Goal: Transaction & Acquisition: Purchase product/service

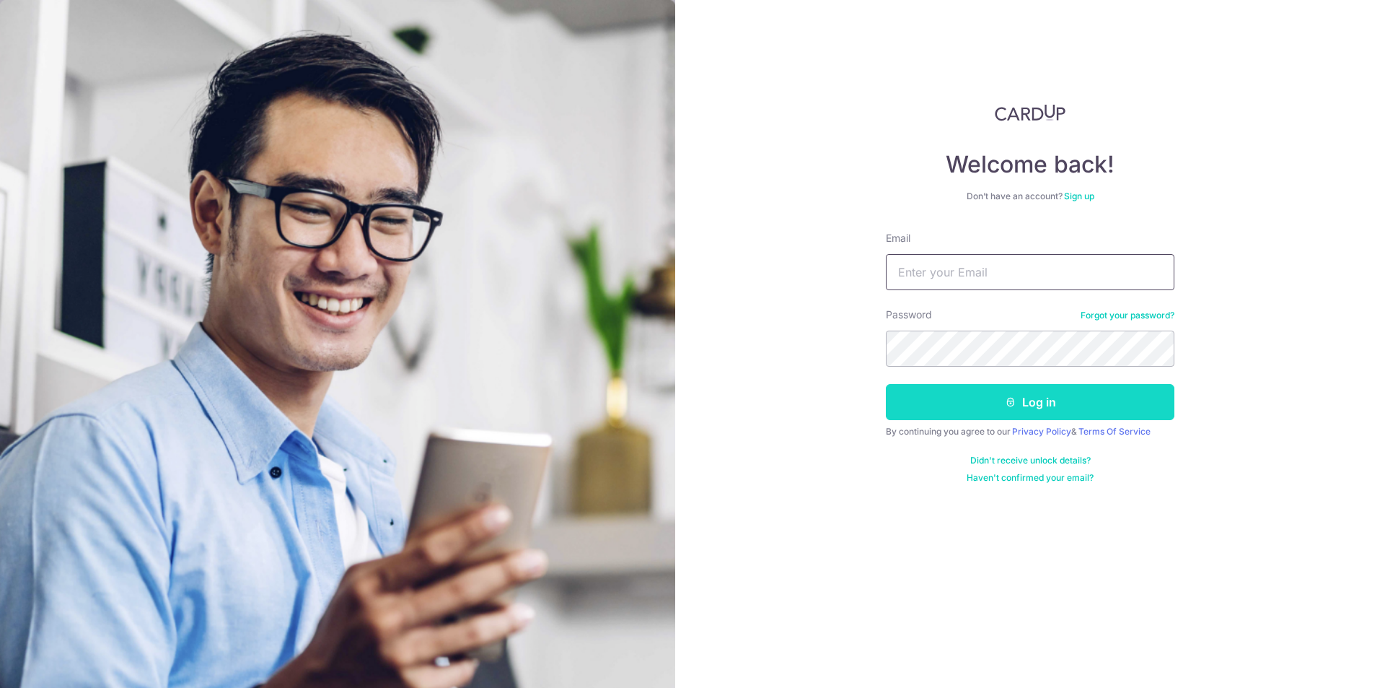
type input "[EMAIL_ADDRESS][DOMAIN_NAME]"
click at [934, 395] on button "Log in" at bounding box center [1030, 402] width 289 height 36
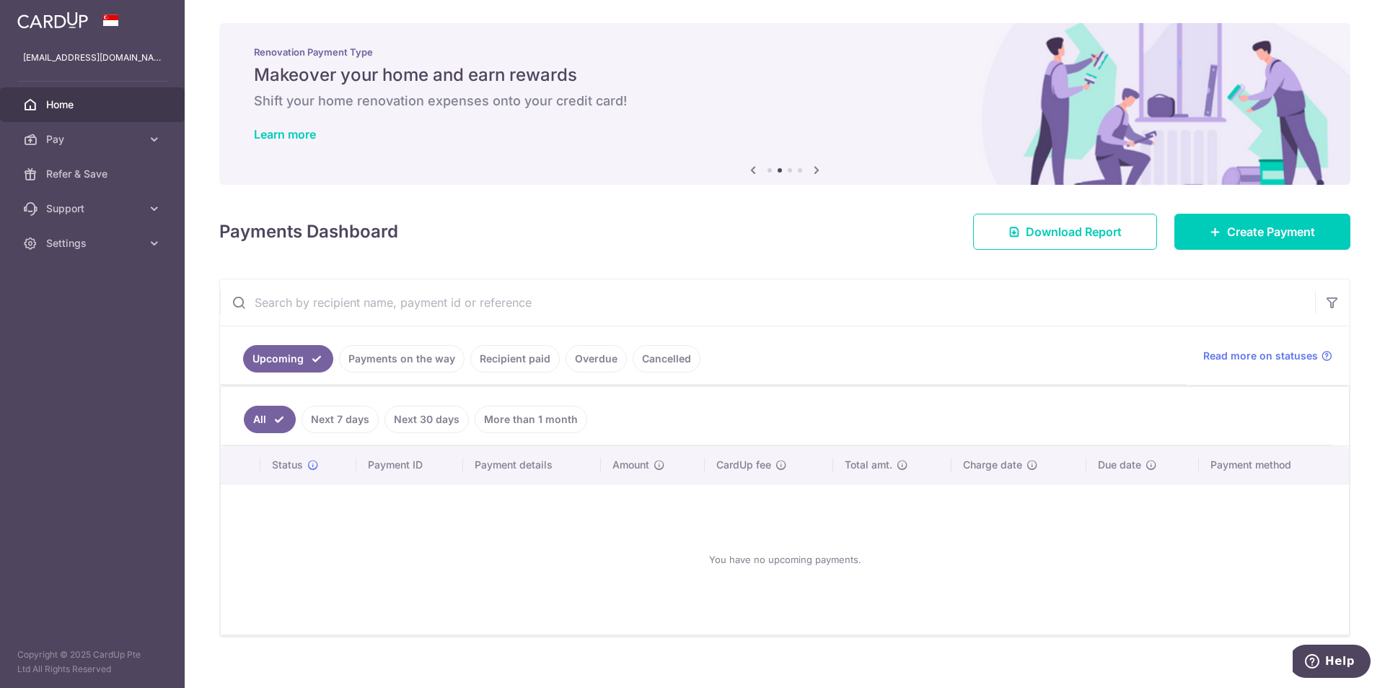
click at [516, 361] on link "Recipient paid" at bounding box center [514, 358] width 89 height 27
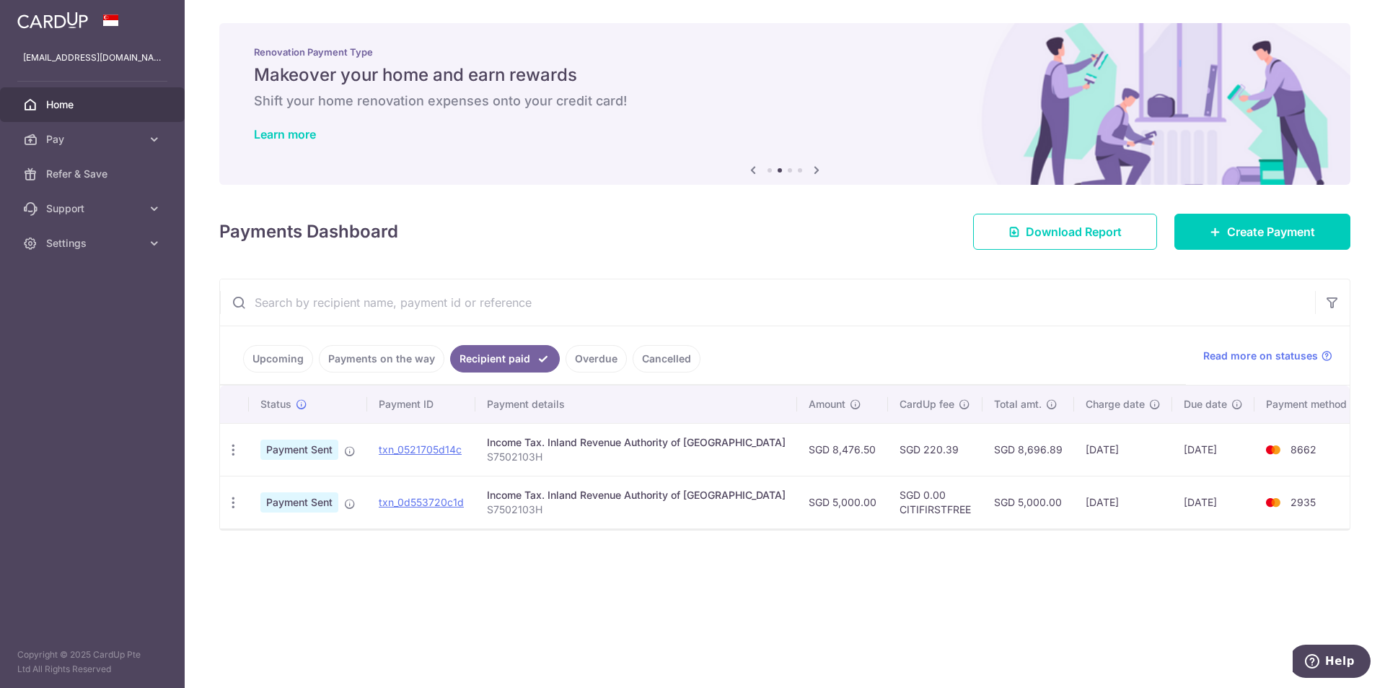
click at [299, 359] on link "Upcoming" at bounding box center [278, 358] width 70 height 27
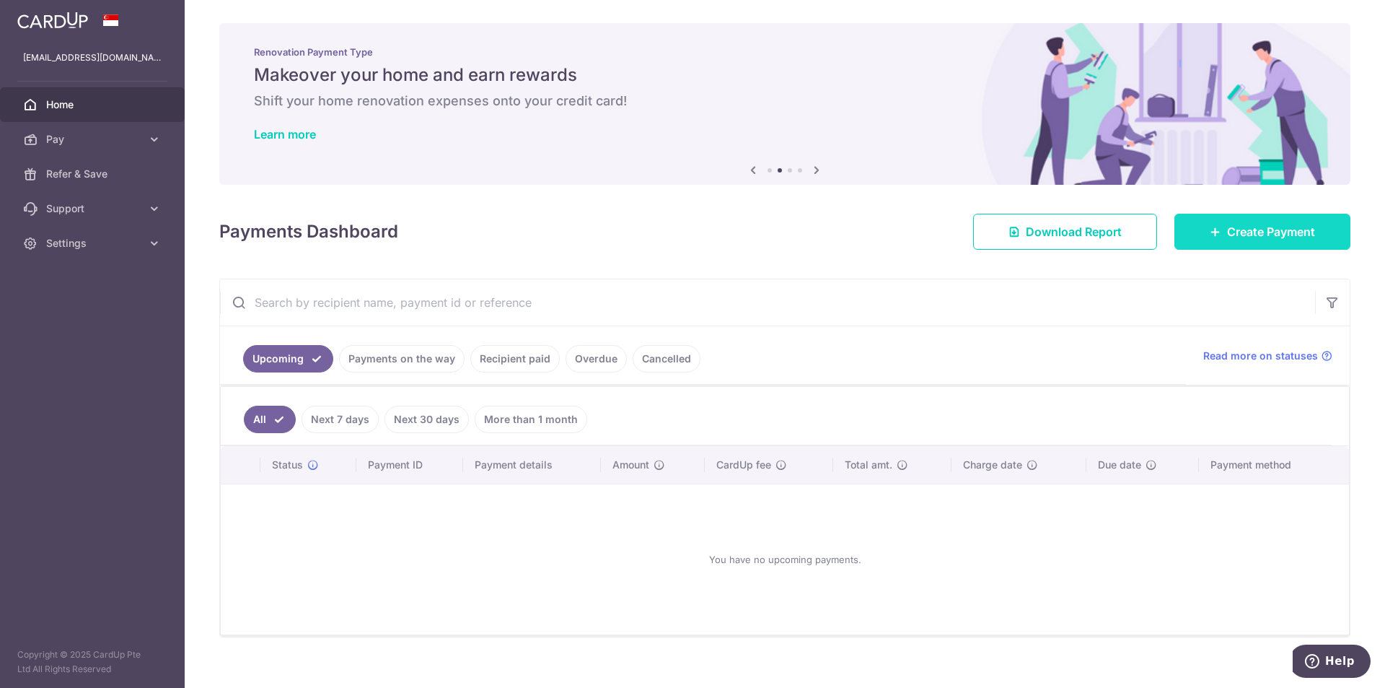
click at [1227, 224] on span "Create Payment" at bounding box center [1271, 231] width 88 height 17
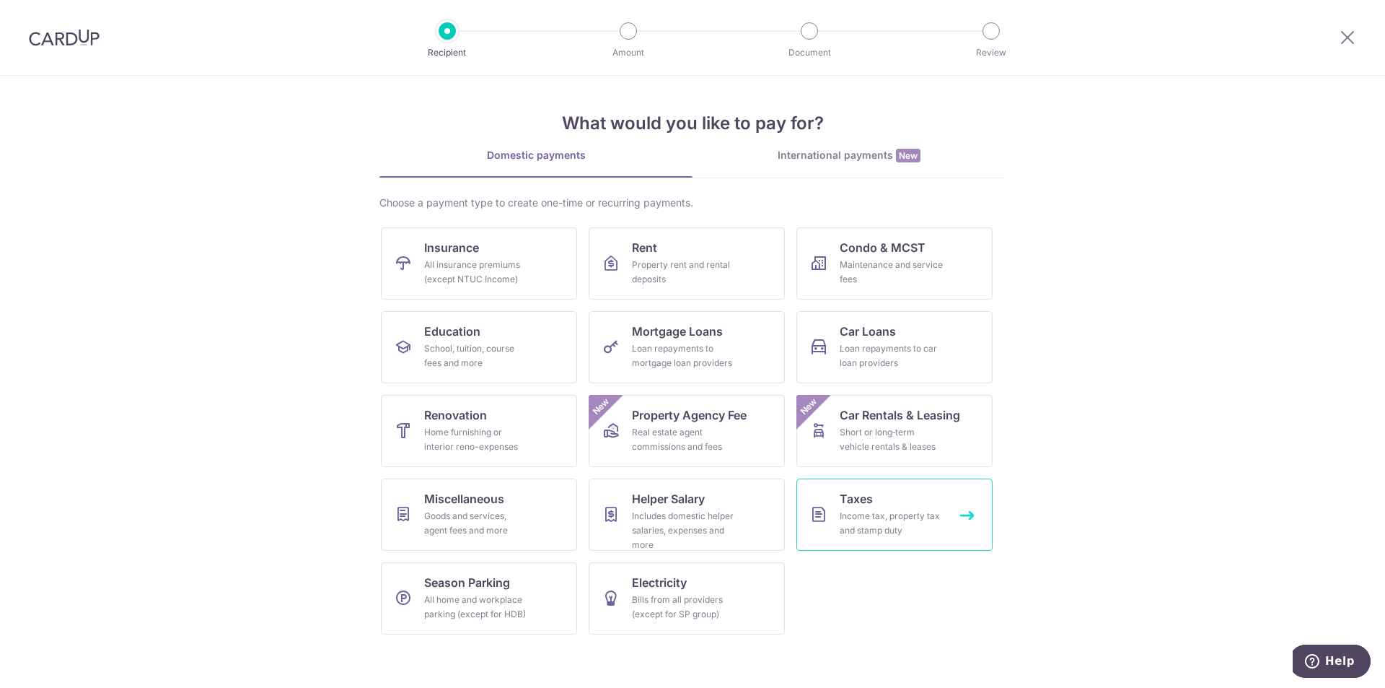
click at [903, 514] on div "Income tax, property tax and stamp duty" at bounding box center [892, 523] width 104 height 29
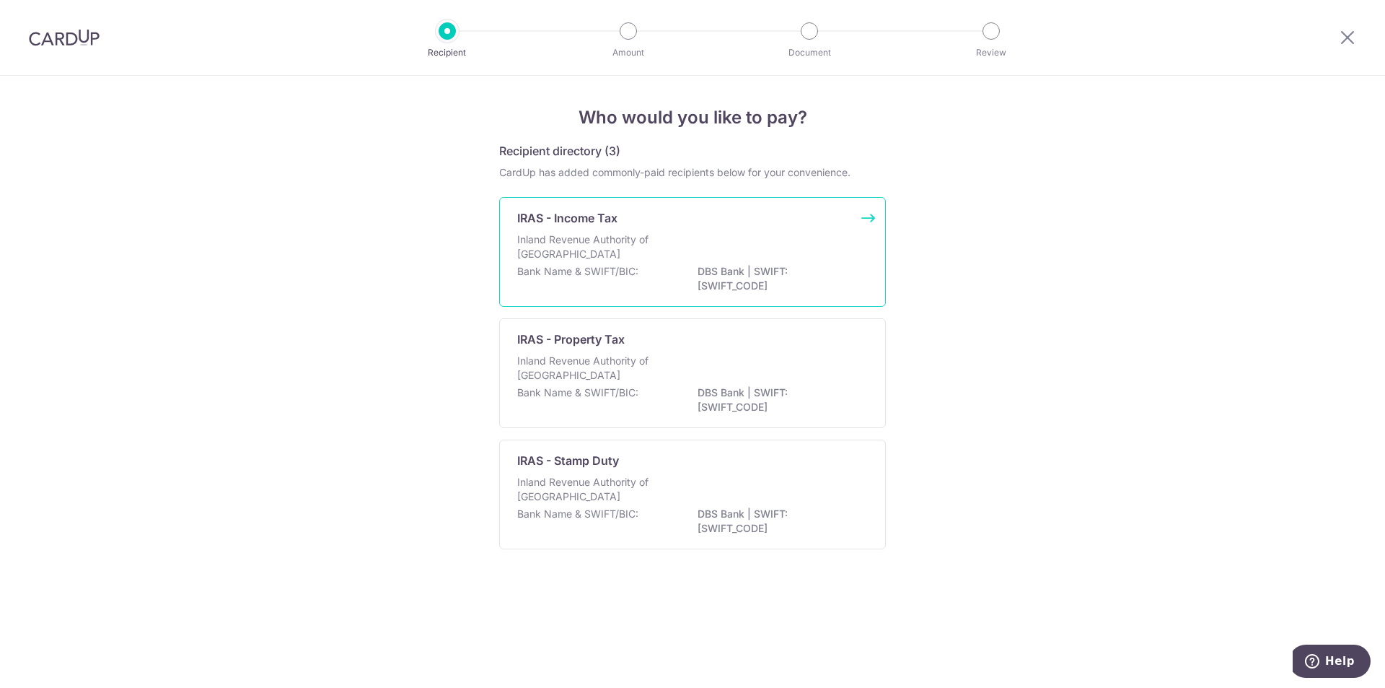
click at [594, 255] on p "Inland Revenue Authority of [GEOGRAPHIC_DATA]" at bounding box center [593, 246] width 153 height 29
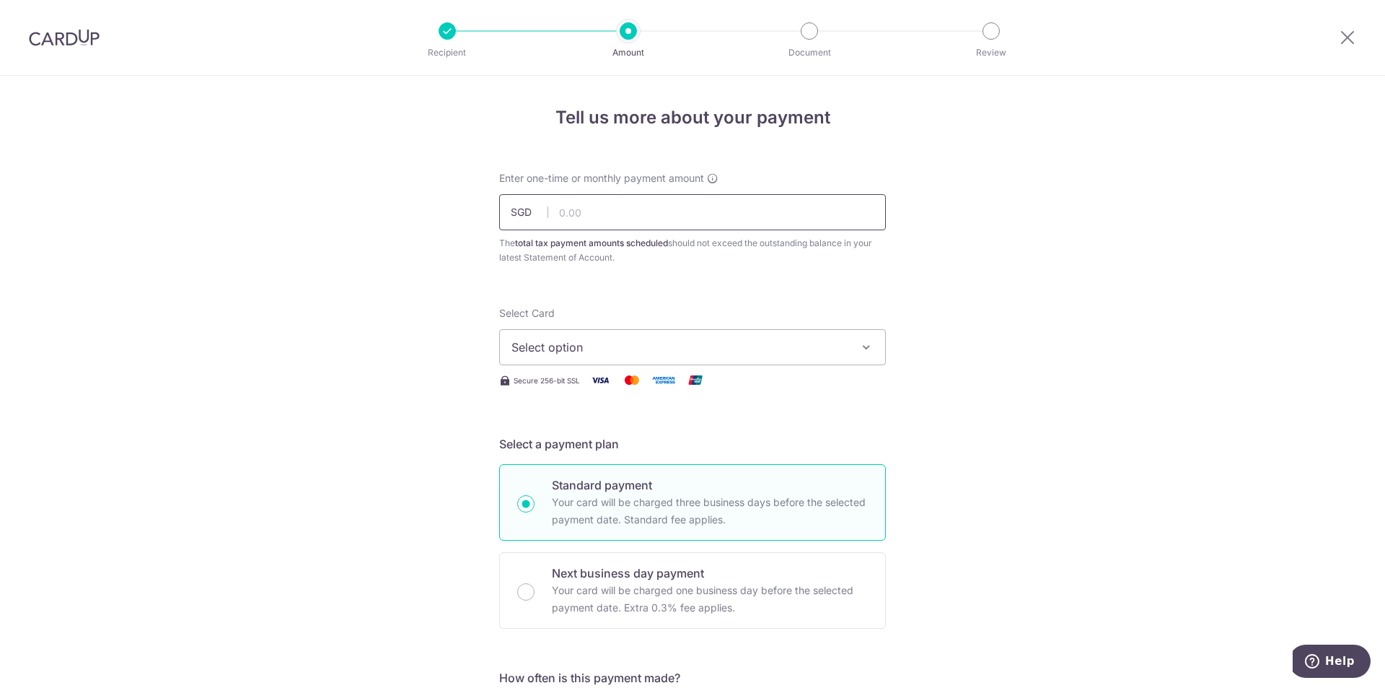
click at [587, 221] on input "text" at bounding box center [692, 212] width 387 height 36
type input "5,000.00"
click at [622, 343] on span "Select option" at bounding box center [679, 346] width 336 height 17
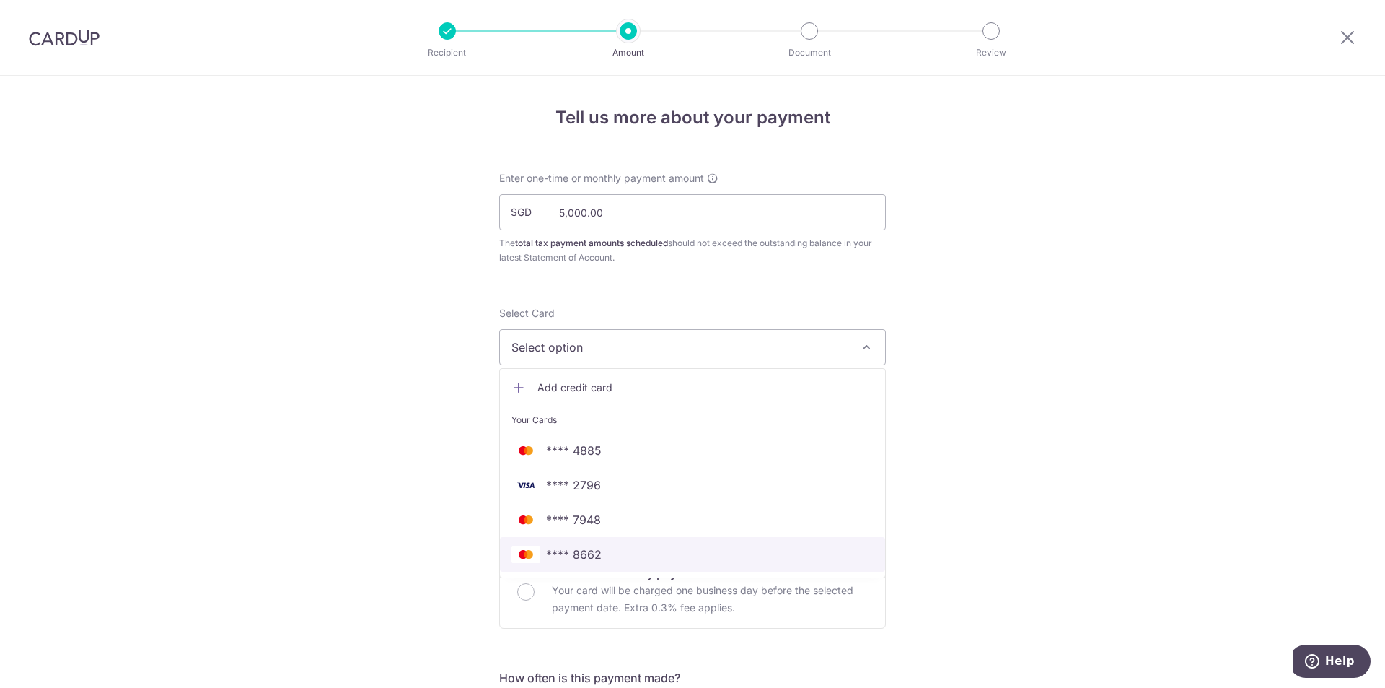
click at [615, 548] on span "**** 8662" at bounding box center [692, 553] width 362 height 17
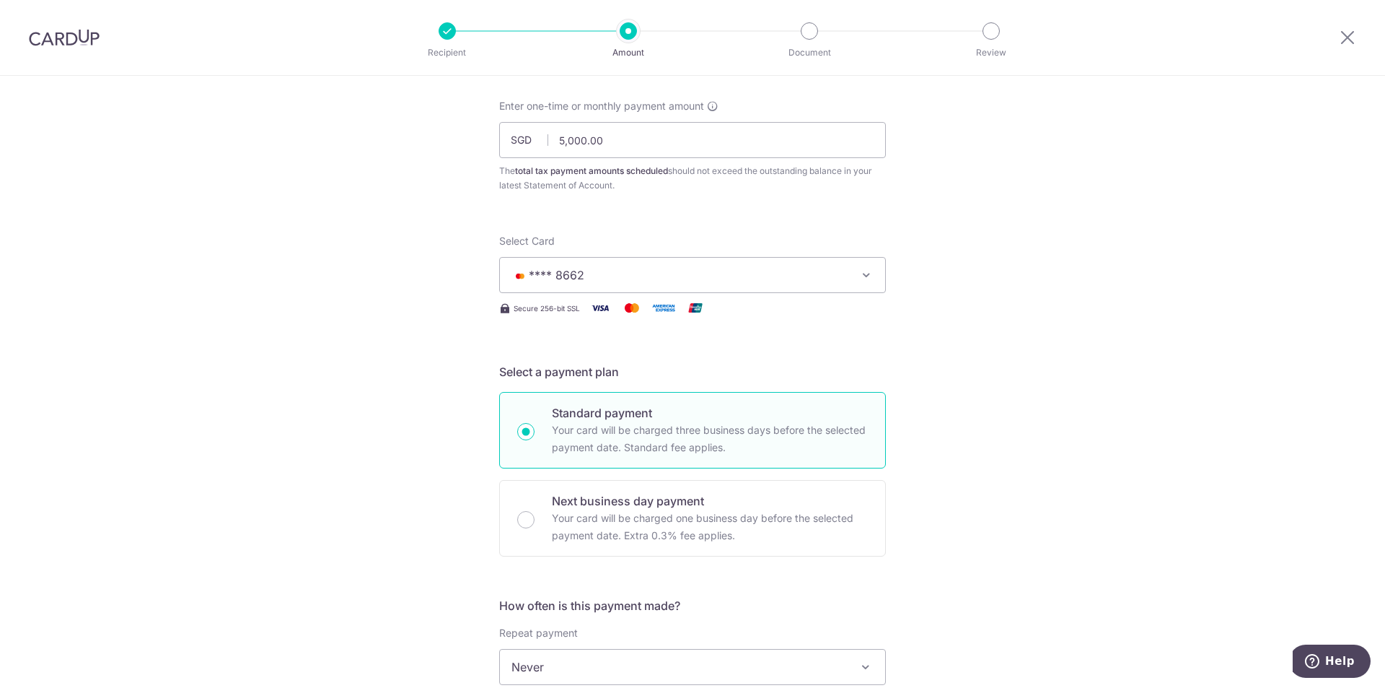
scroll to position [289, 0]
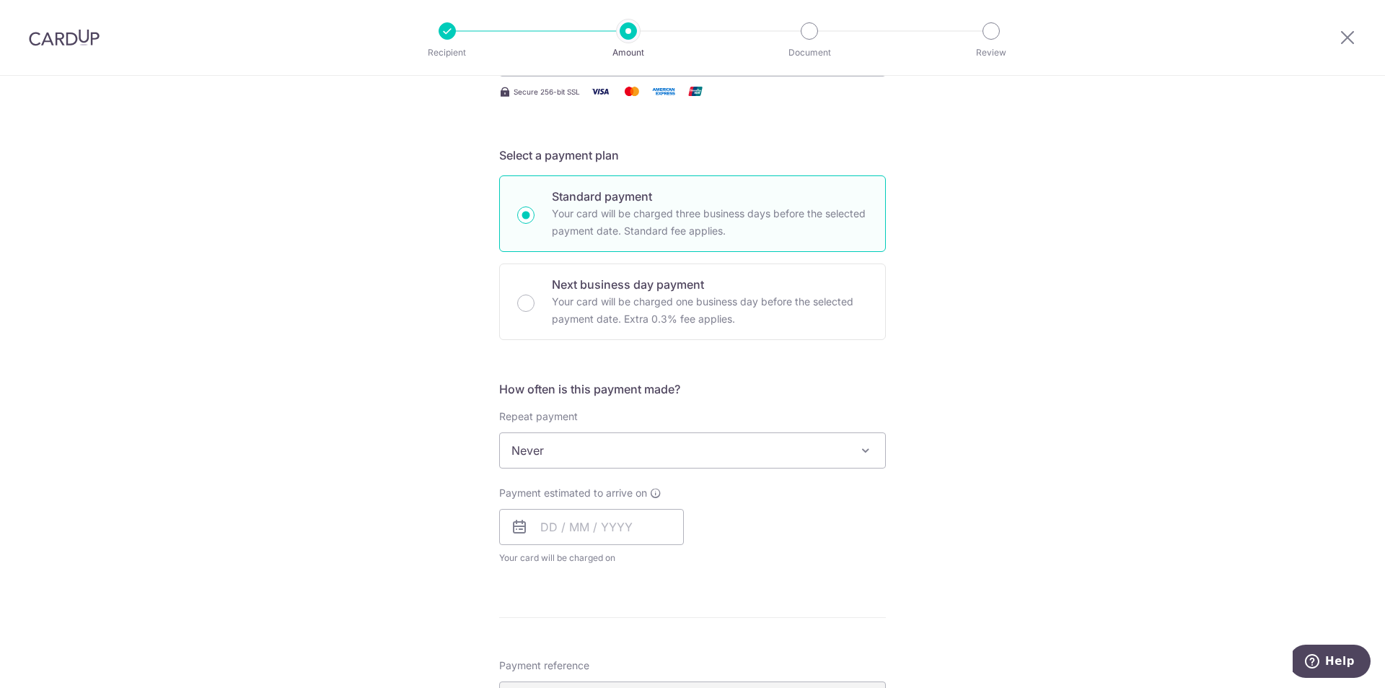
click at [580, 444] on span "Never" at bounding box center [692, 450] width 385 height 35
click at [833, 367] on form "Enter one-time or monthly payment amount SGD 5,000.00 5000.00 The total tax pay…" at bounding box center [692, 470] width 387 height 1177
click at [628, 527] on input "text" at bounding box center [591, 527] width 185 height 36
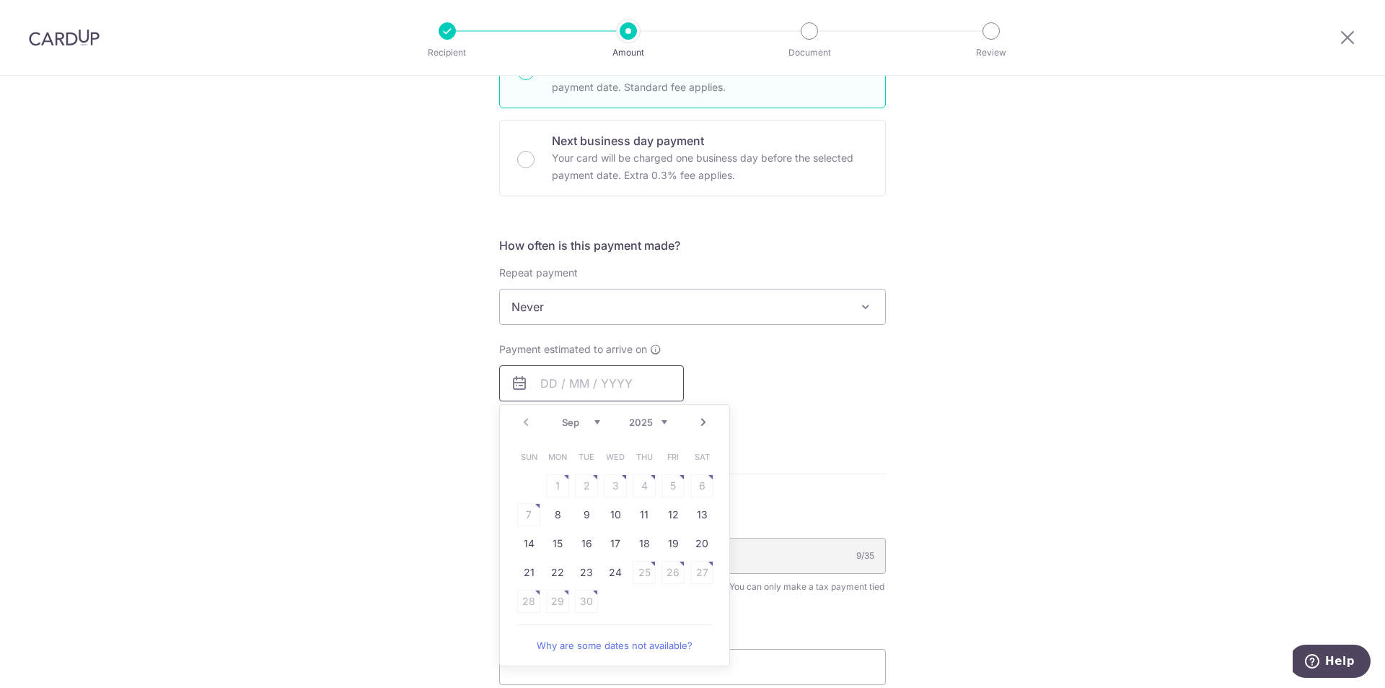
scroll to position [433, 0]
click at [552, 510] on link "8" at bounding box center [557, 513] width 23 height 23
type input "[DATE]"
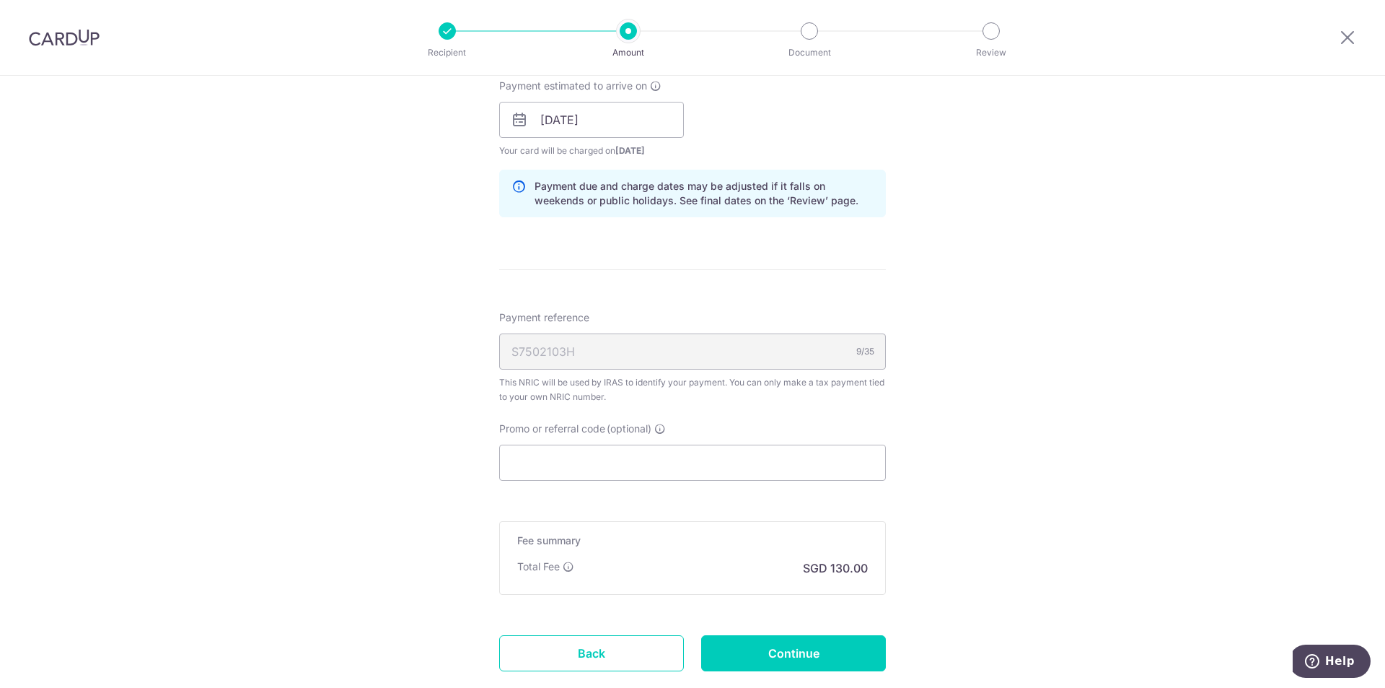
scroll to position [721, 0]
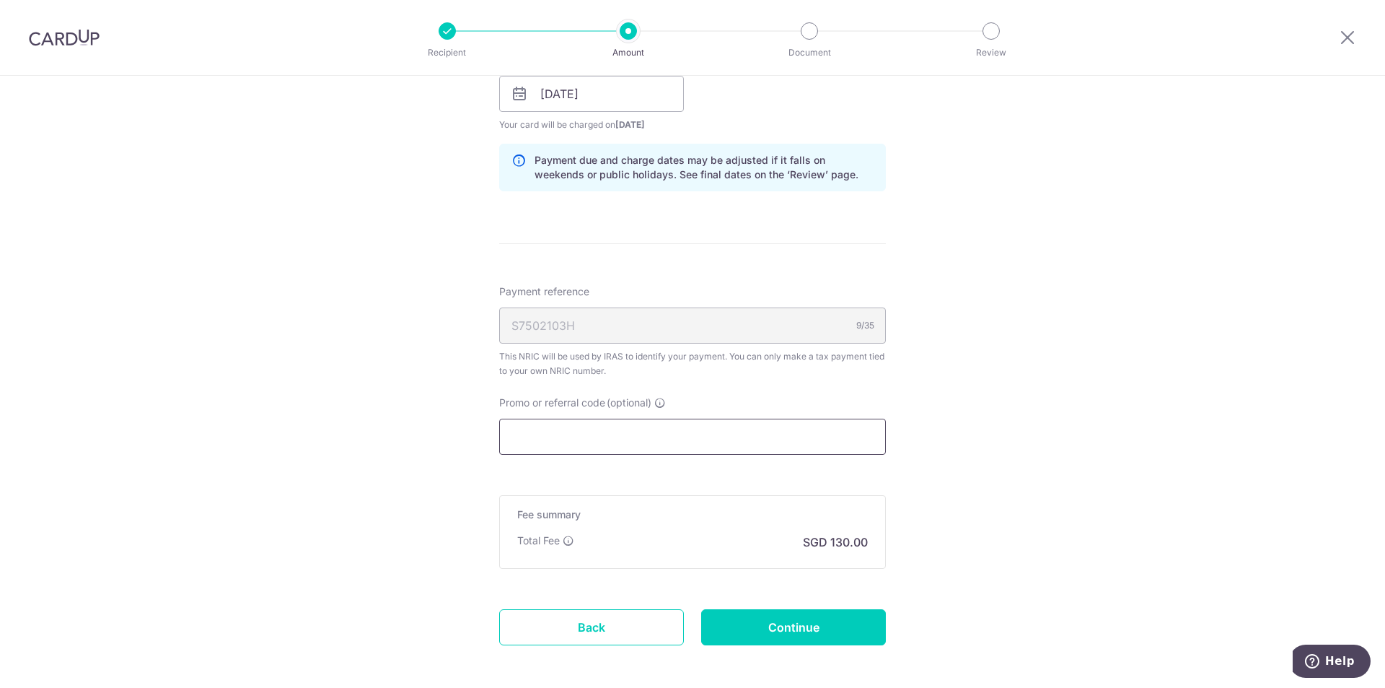
click at [600, 435] on input "Promo or referral code (optional)" at bounding box center [692, 436] width 387 height 36
paste input "3NEWR5"
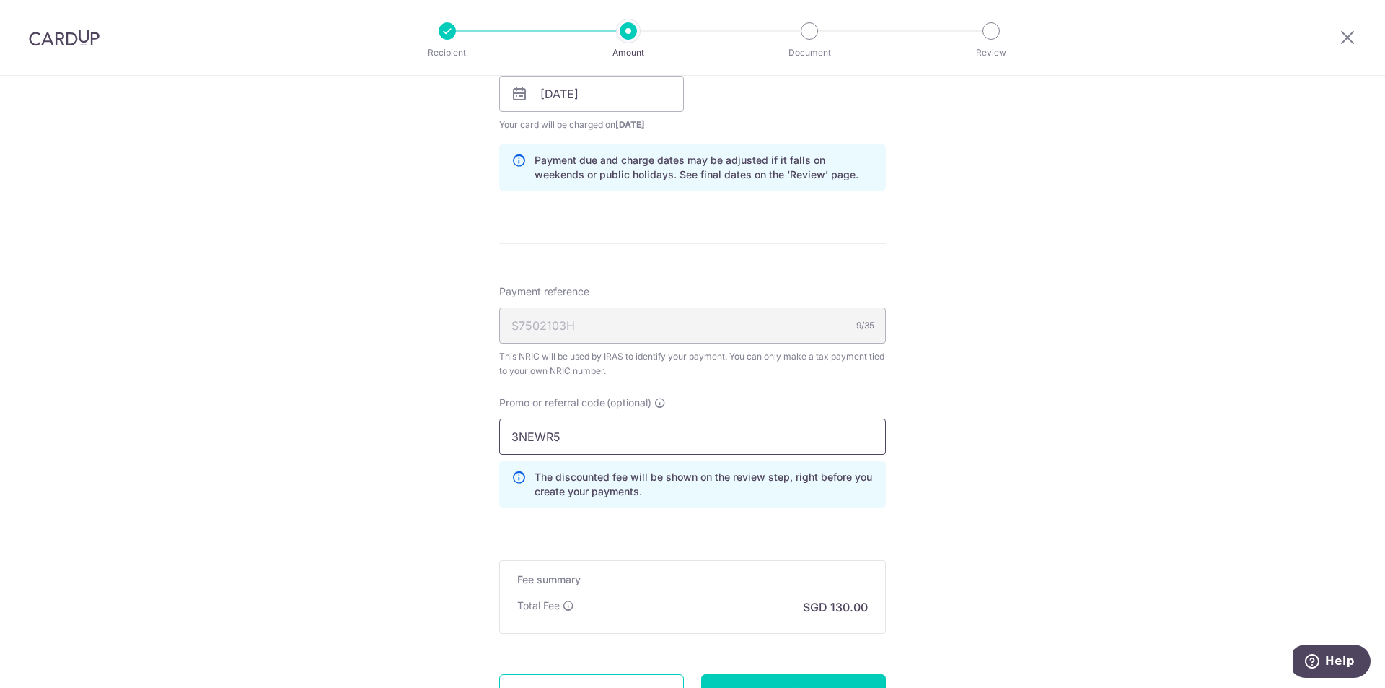
type input "3NEWR5"
click at [1009, 477] on div "Tell us more about your payment Enter one-time or monthly payment amount SGD 5,…" at bounding box center [692, 86] width 1385 height 1464
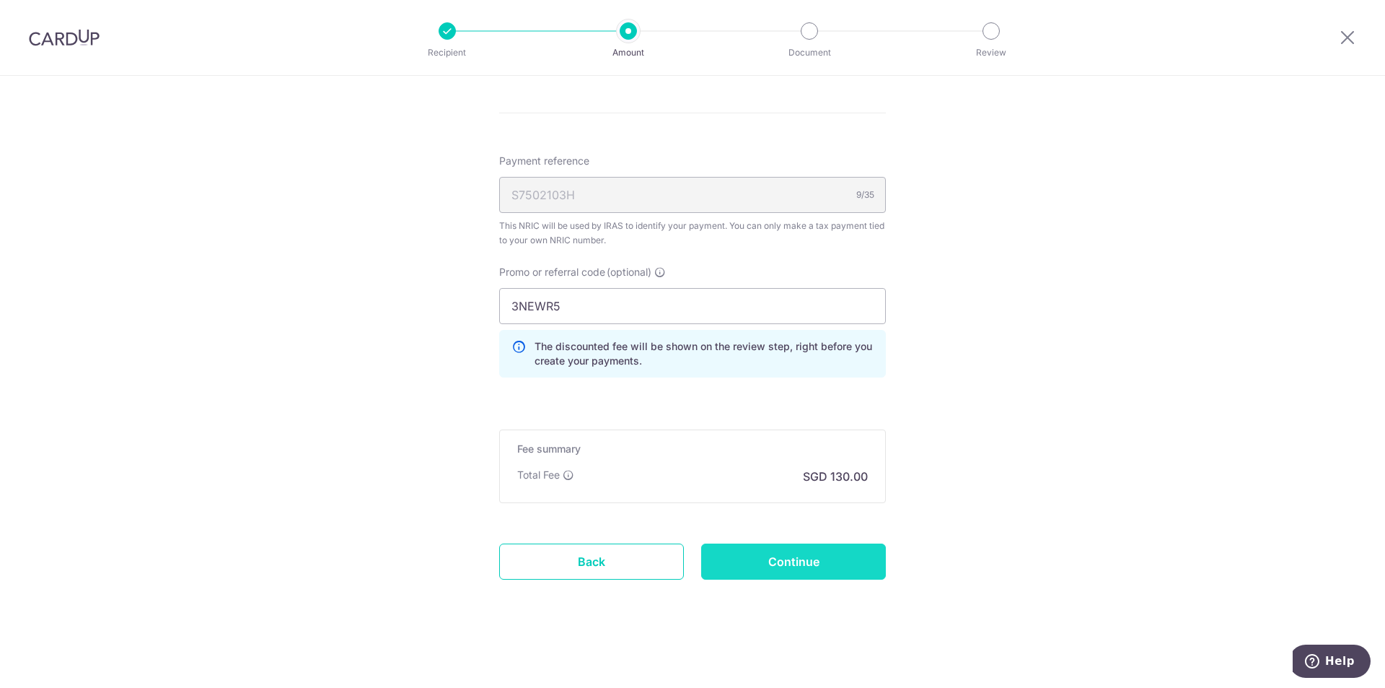
click at [781, 563] on input "Continue" at bounding box center [793, 561] width 185 height 36
type input "Create Schedule"
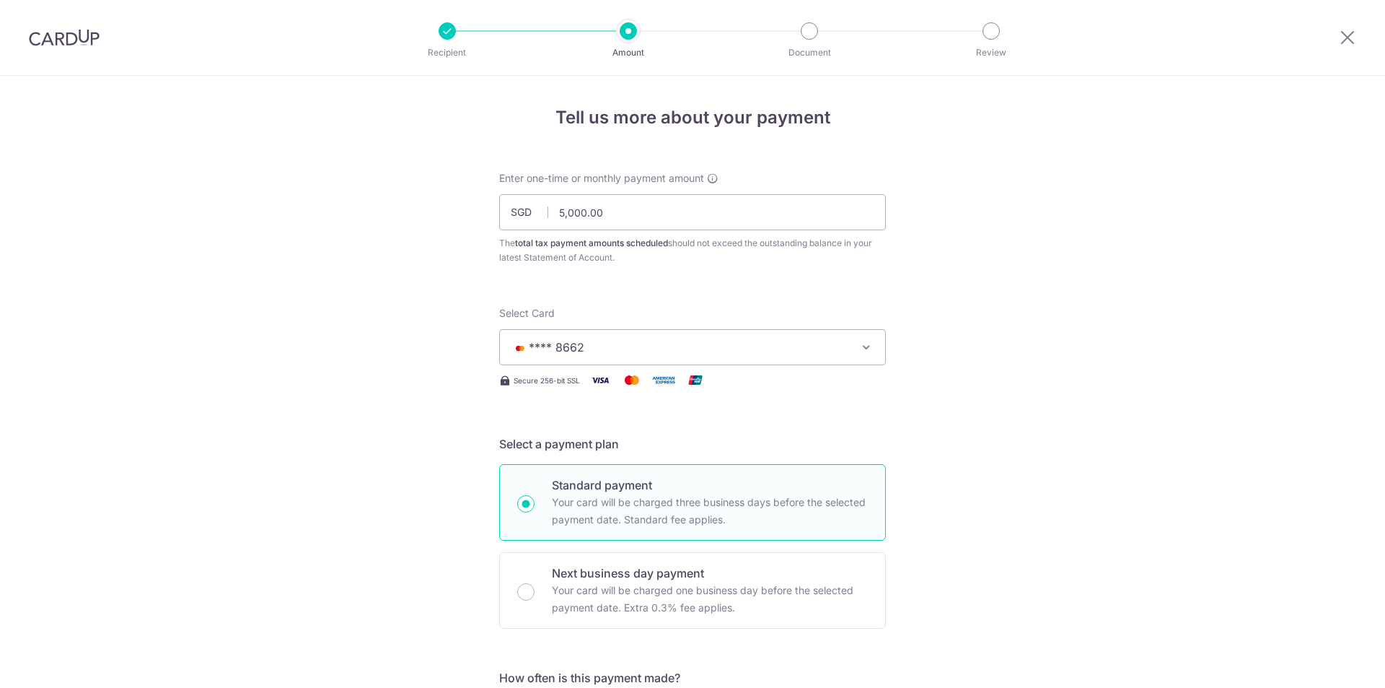
scroll to position [872, 0]
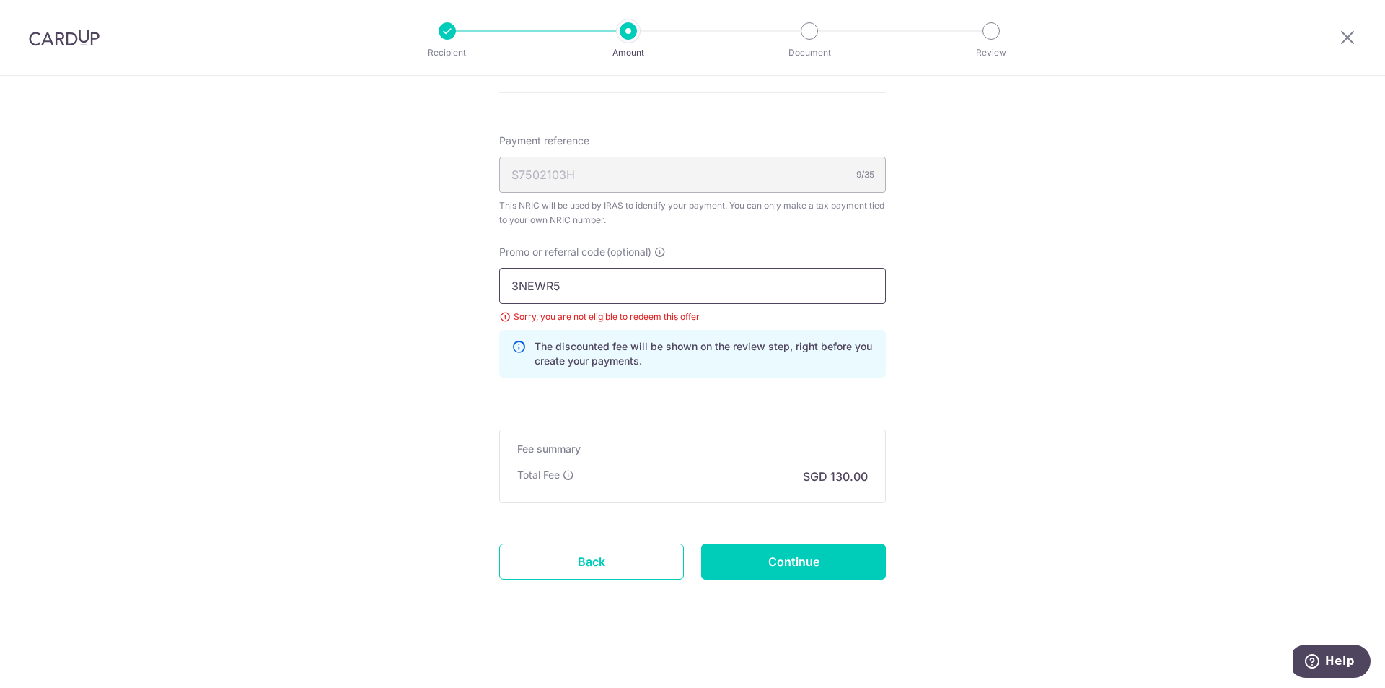
drag, startPoint x: 597, startPoint y: 281, endPoint x: 491, endPoint y: 288, distance: 106.2
click at [493, 286] on div "Promo or referral code (optional) 3NEWR5 Sorry, you are not eligible to redeem …" at bounding box center [693, 317] width 404 height 144
type input "TAX199"
click at [759, 559] on input "Continue" at bounding box center [793, 561] width 185 height 36
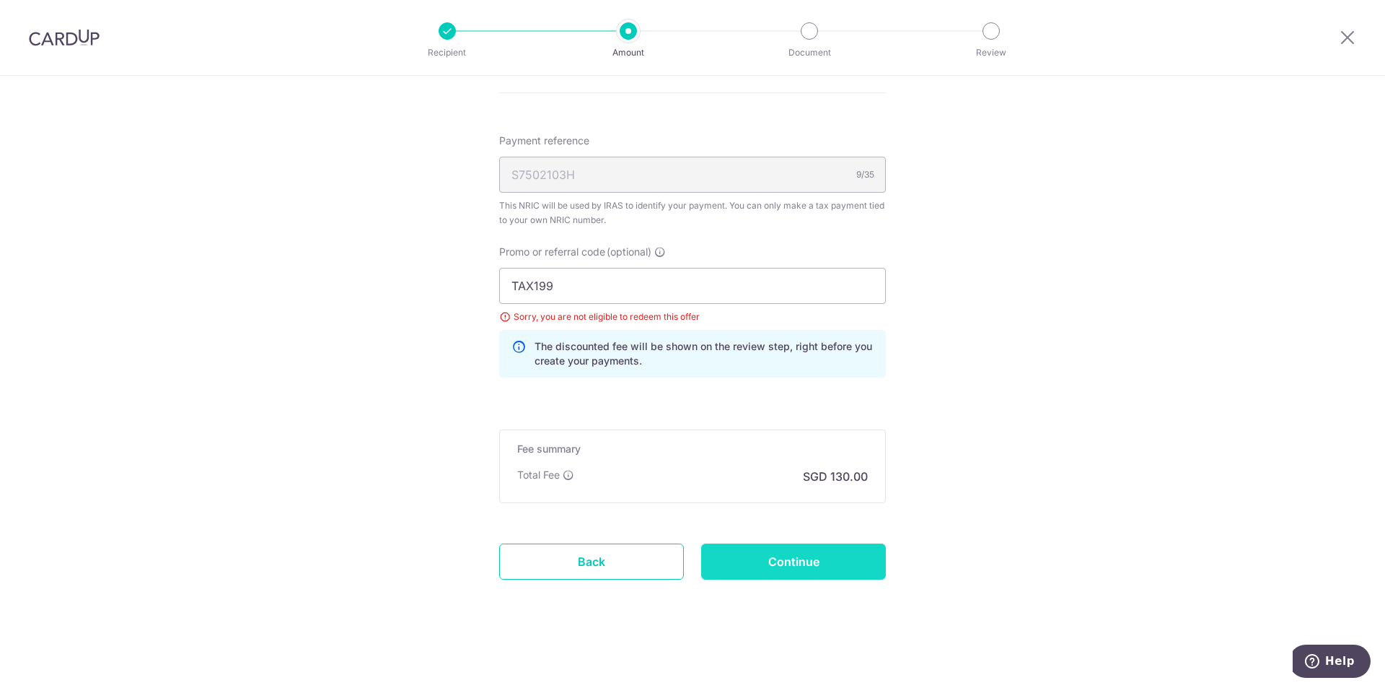
type input "Update Schedule"
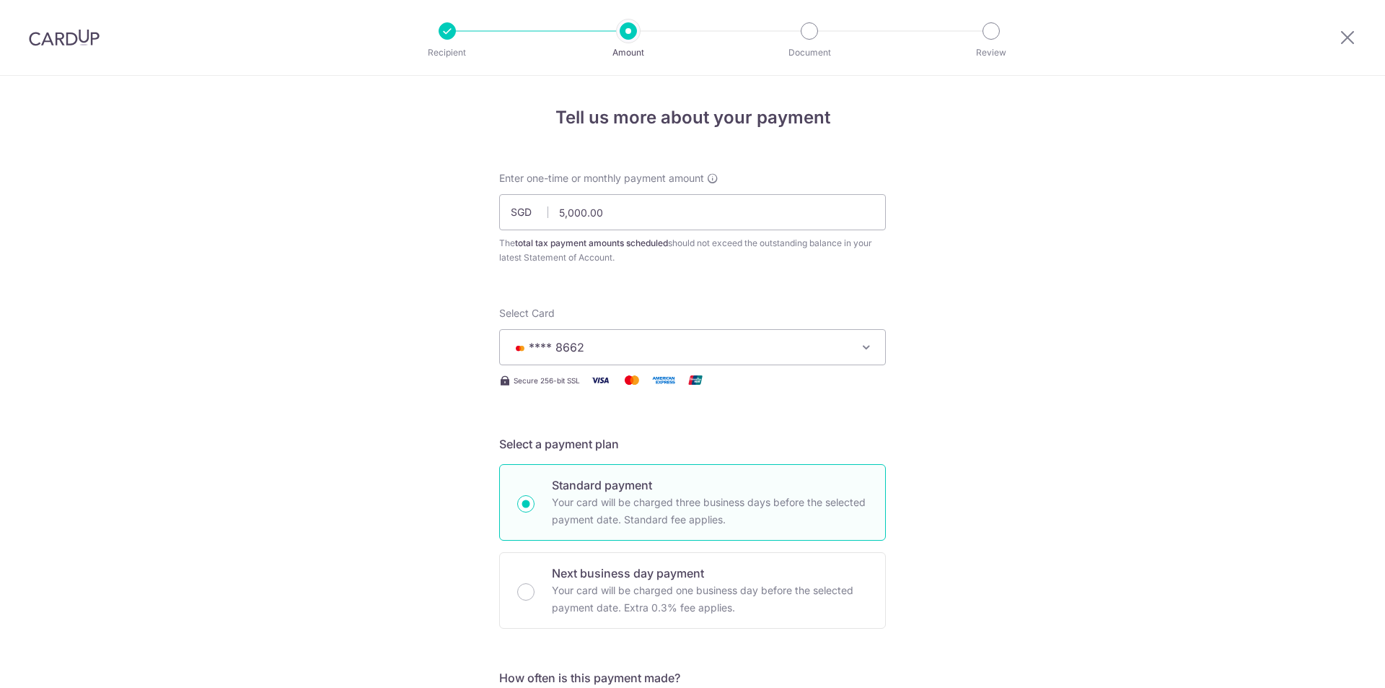
scroll to position [872, 0]
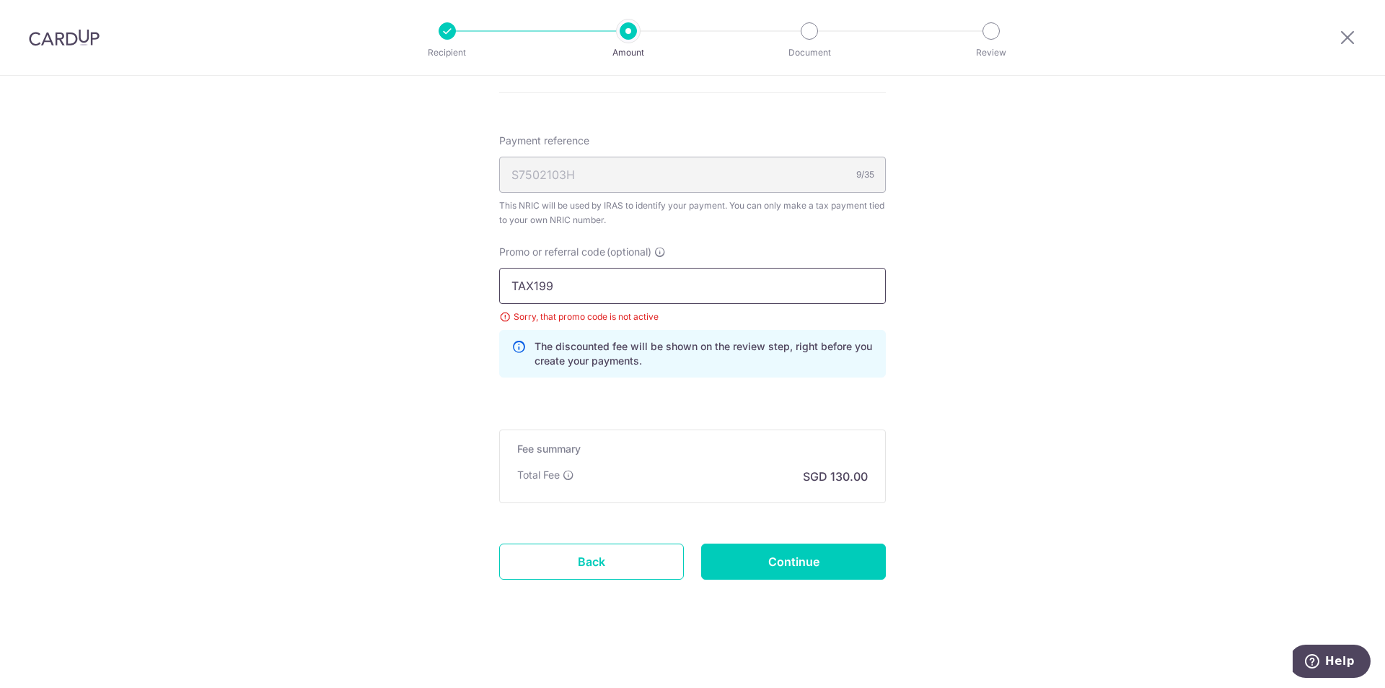
drag, startPoint x: 575, startPoint y: 281, endPoint x: 360, endPoint y: 281, distance: 215.0
type input "MCTAX25N"
click at [780, 565] on input "Continue" at bounding box center [793, 561] width 185 height 36
type input "Update Schedule"
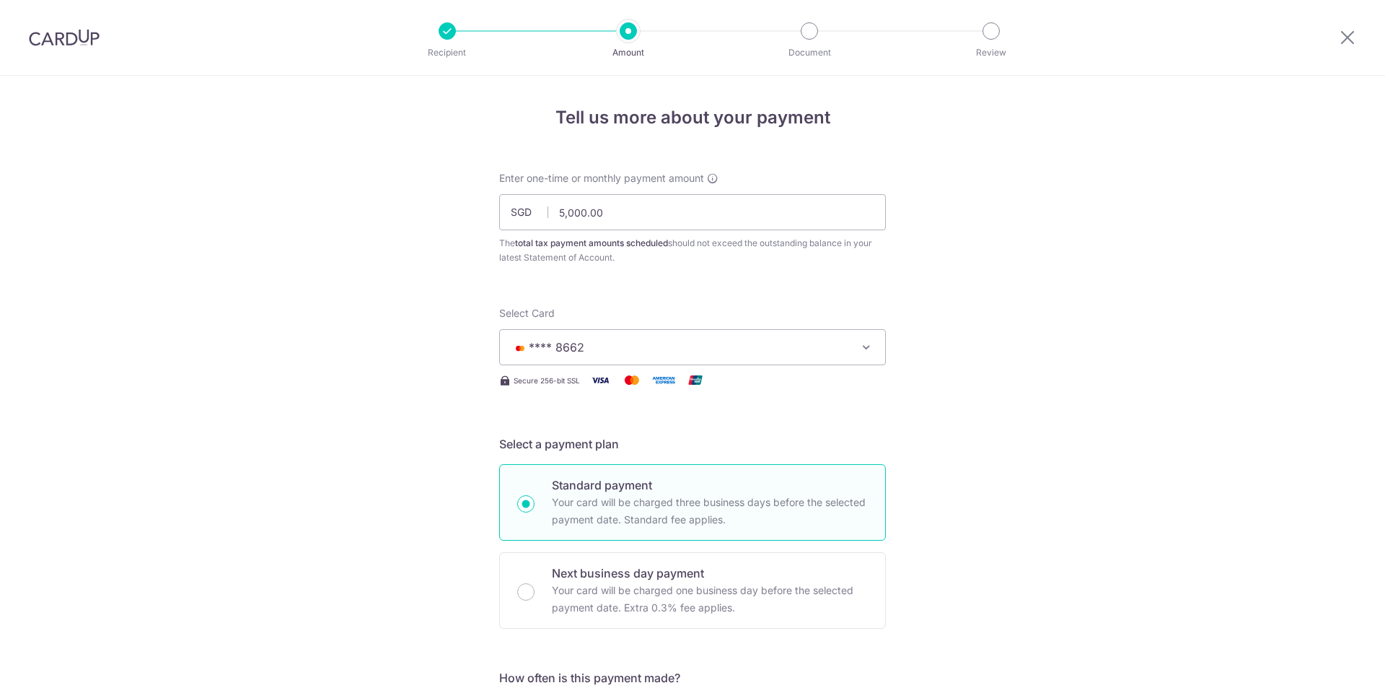
scroll to position [872, 0]
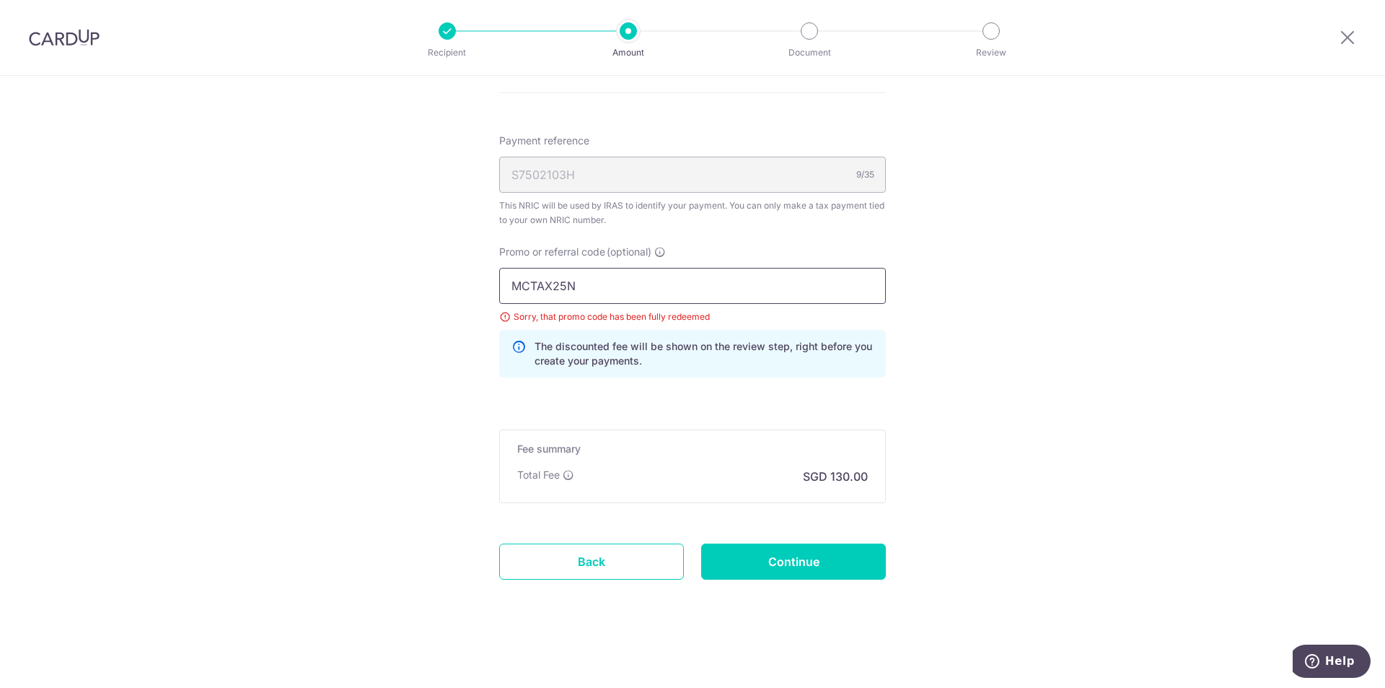
drag, startPoint x: 586, startPoint y: 281, endPoint x: 447, endPoint y: 281, distance: 139.2
click at [605, 290] on input "MCTAX25N" at bounding box center [692, 286] width 387 height 36
click at [603, 284] on input "MCTAX25N" at bounding box center [692, 286] width 387 height 36
type input "MCTAX25"
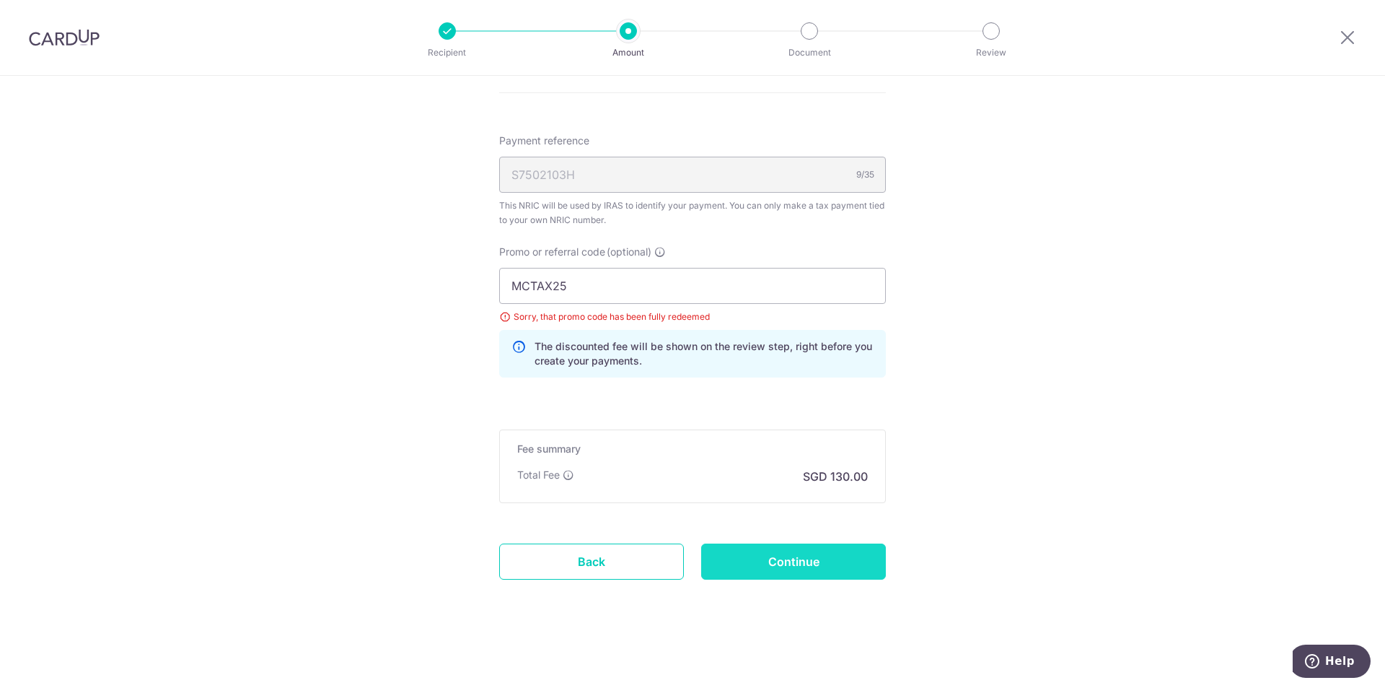
click at [776, 564] on input "Continue" at bounding box center [793, 561] width 185 height 36
type input "Update Schedule"
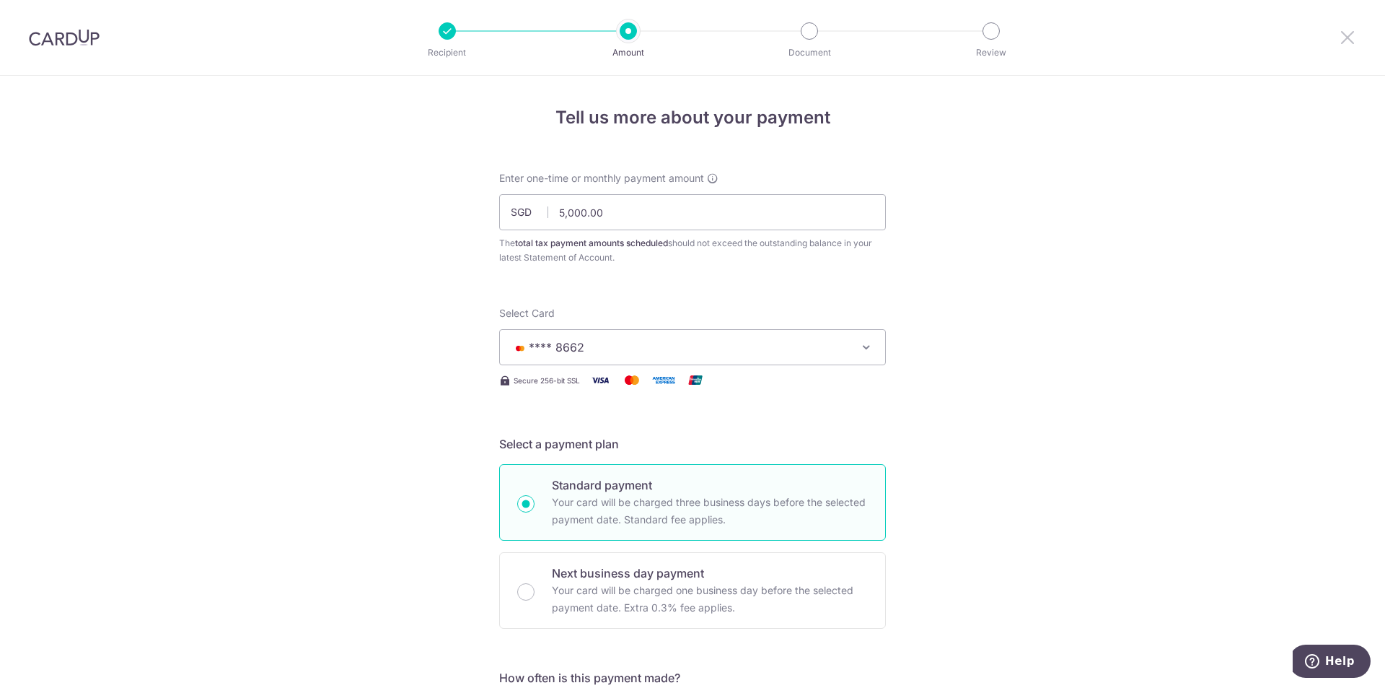
click at [1345, 35] on icon at bounding box center [1347, 37] width 17 height 18
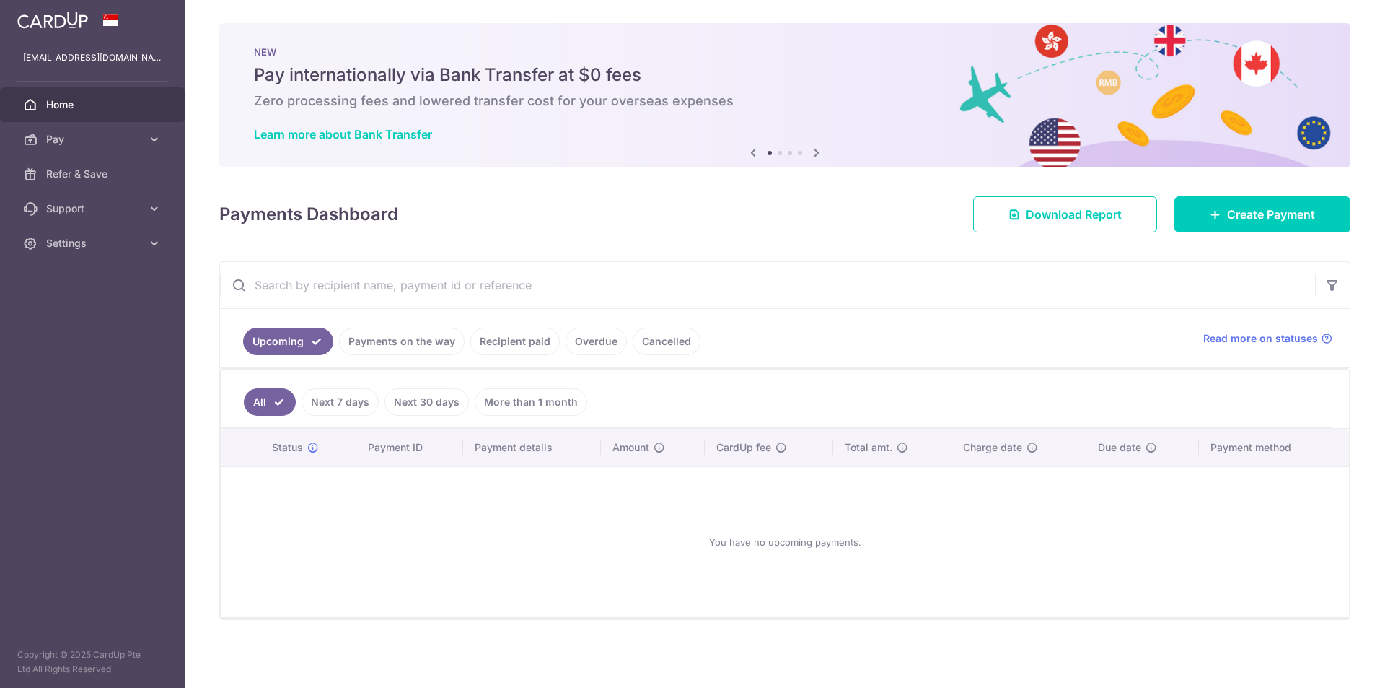
click at [524, 343] on link "Recipient paid" at bounding box center [514, 341] width 89 height 27
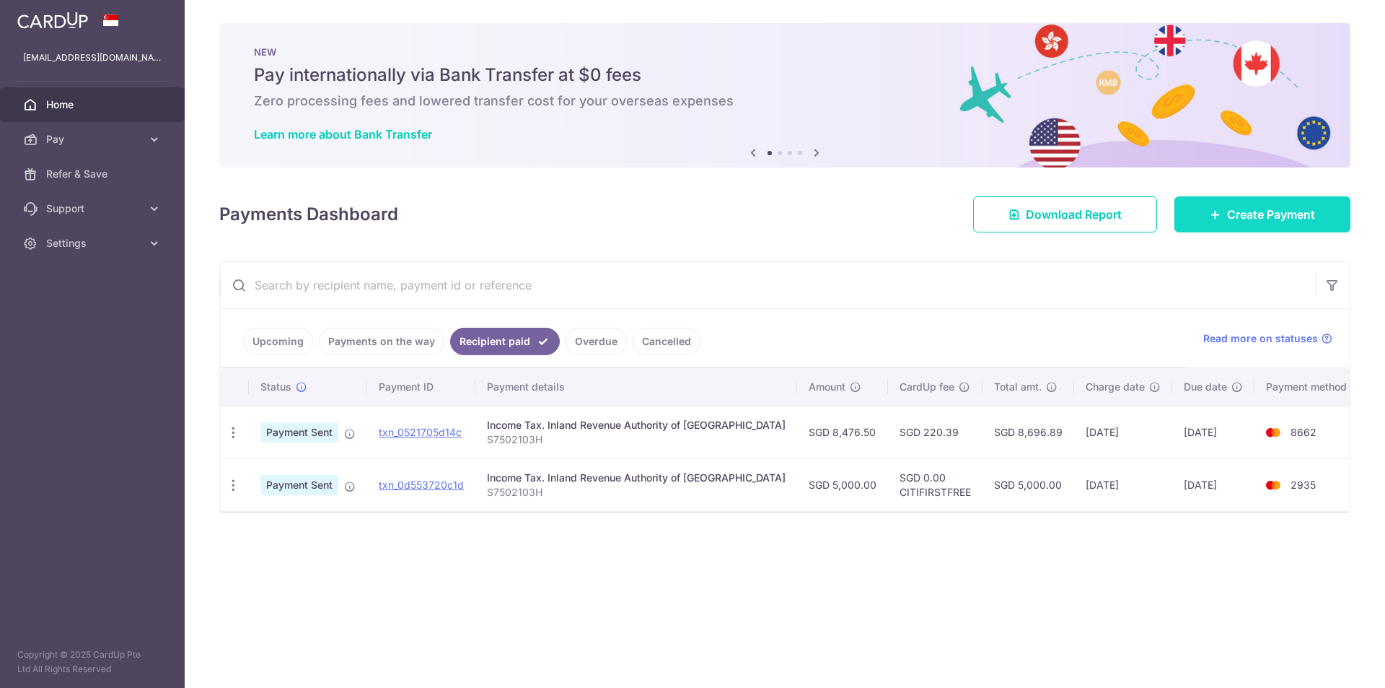
click at [1234, 207] on span "Create Payment" at bounding box center [1271, 214] width 88 height 17
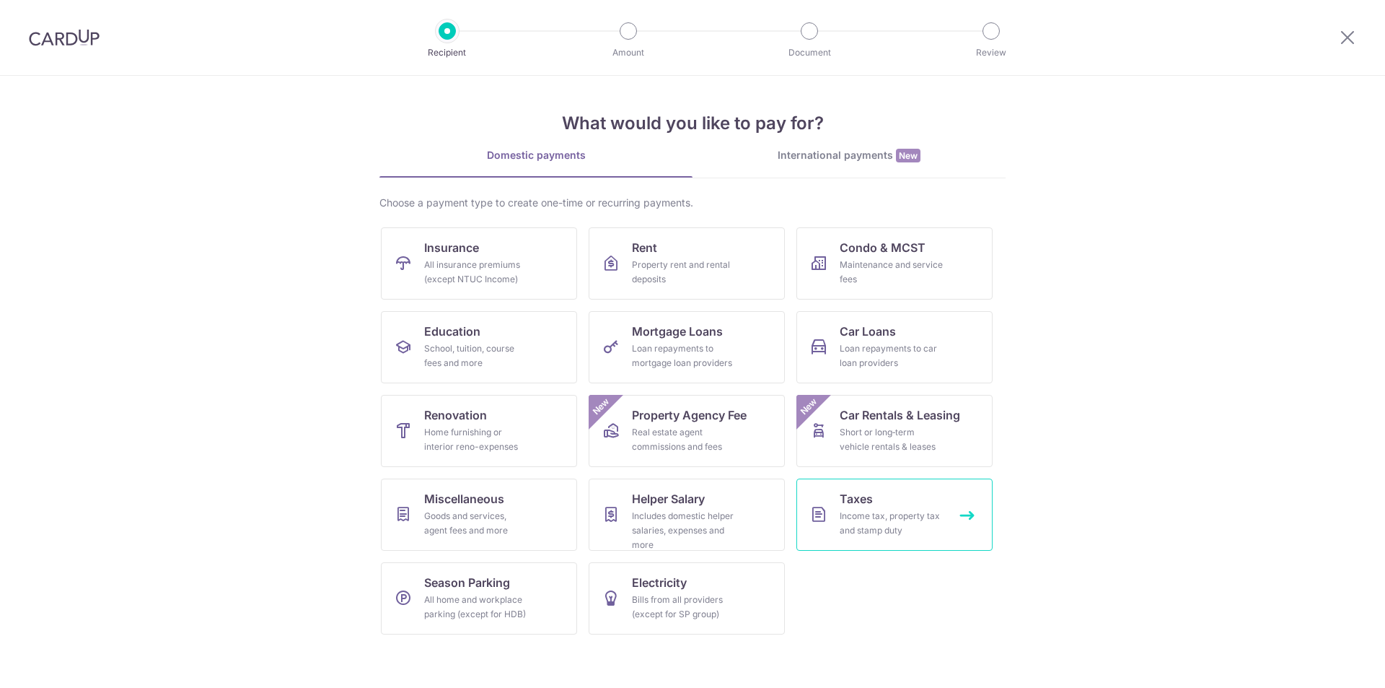
click at [907, 524] on div "Income tax, property tax and stamp duty" at bounding box center [892, 523] width 104 height 29
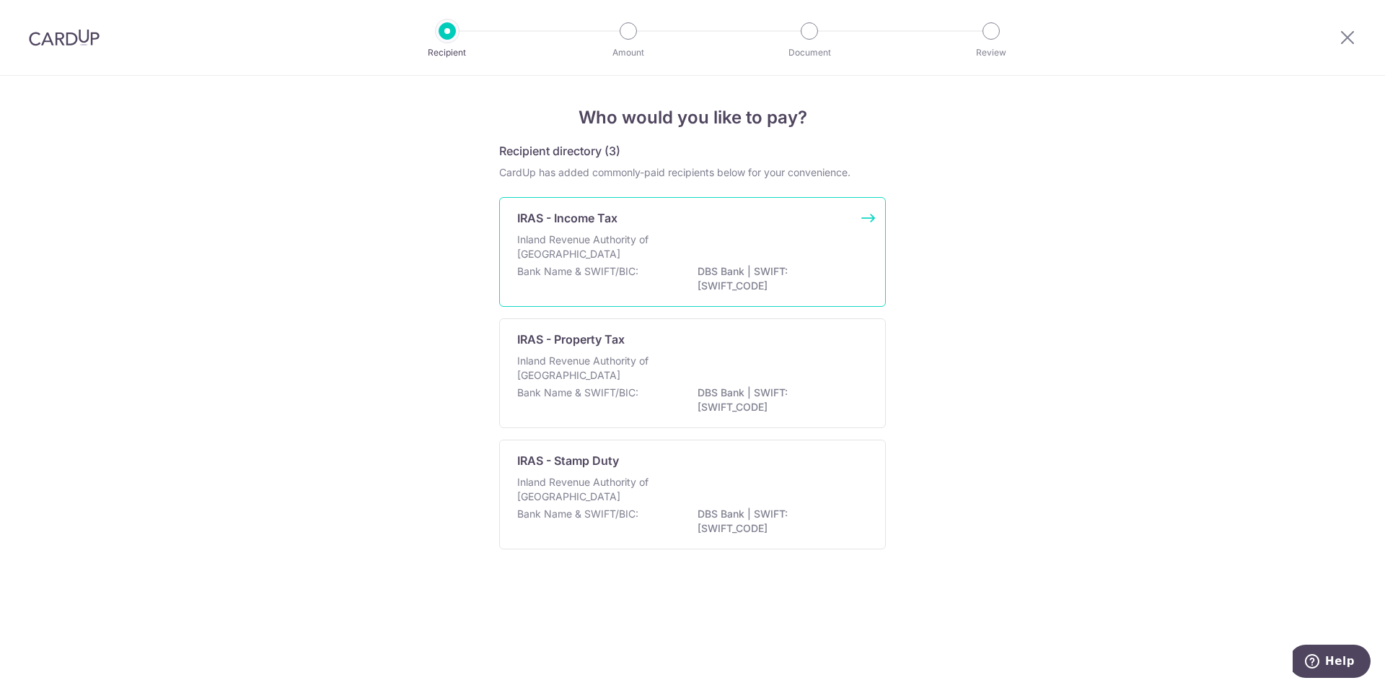
click at [679, 249] on div "Inland Revenue Authority of [GEOGRAPHIC_DATA]" at bounding box center [692, 248] width 351 height 32
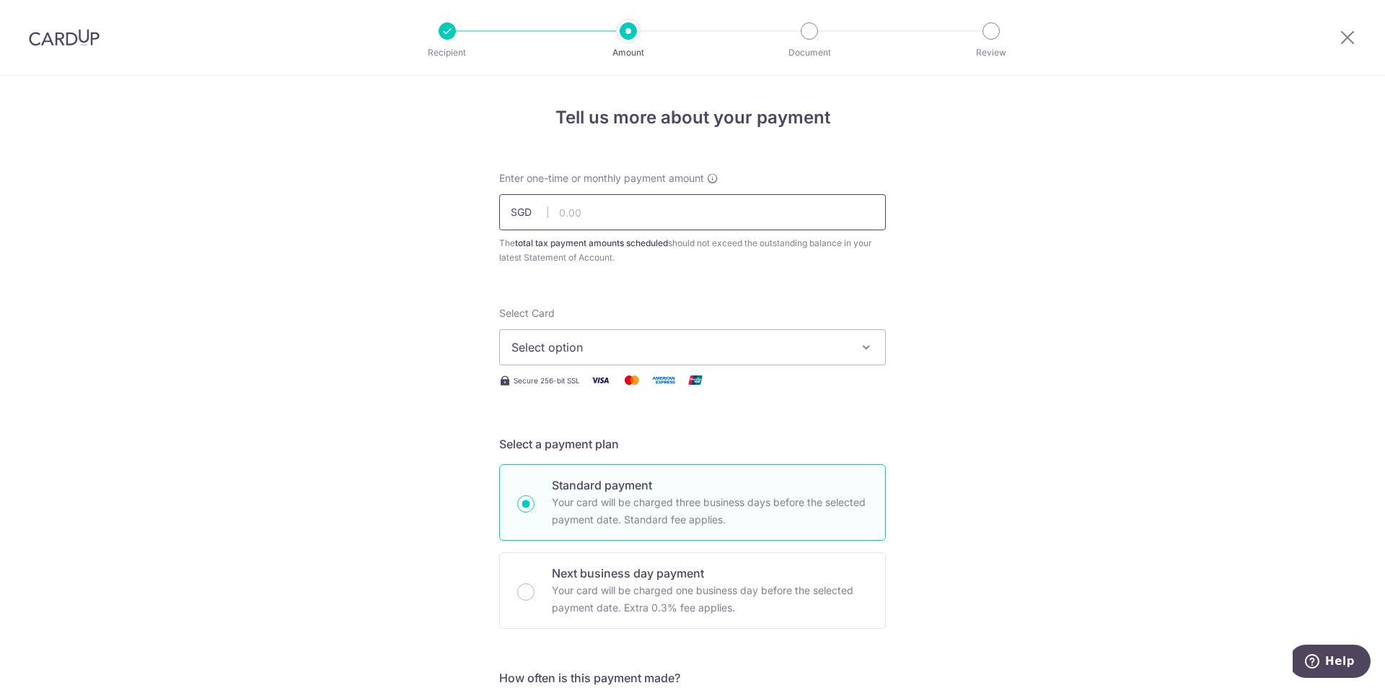
click at [665, 195] on input "text" at bounding box center [692, 212] width 387 height 36
type input "3,500.00"
click at [859, 343] on icon "button" at bounding box center [866, 347] width 14 height 14
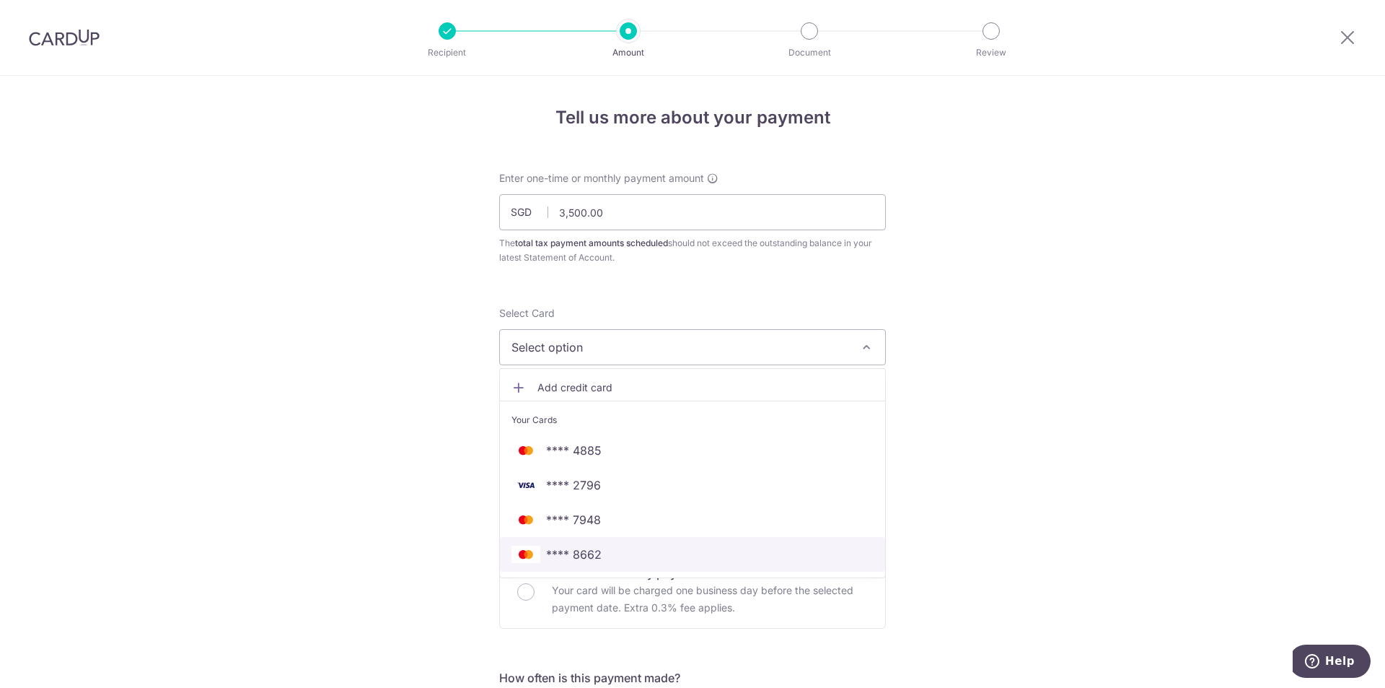
click at [662, 559] on span "**** 8662" at bounding box center [692, 553] width 362 height 17
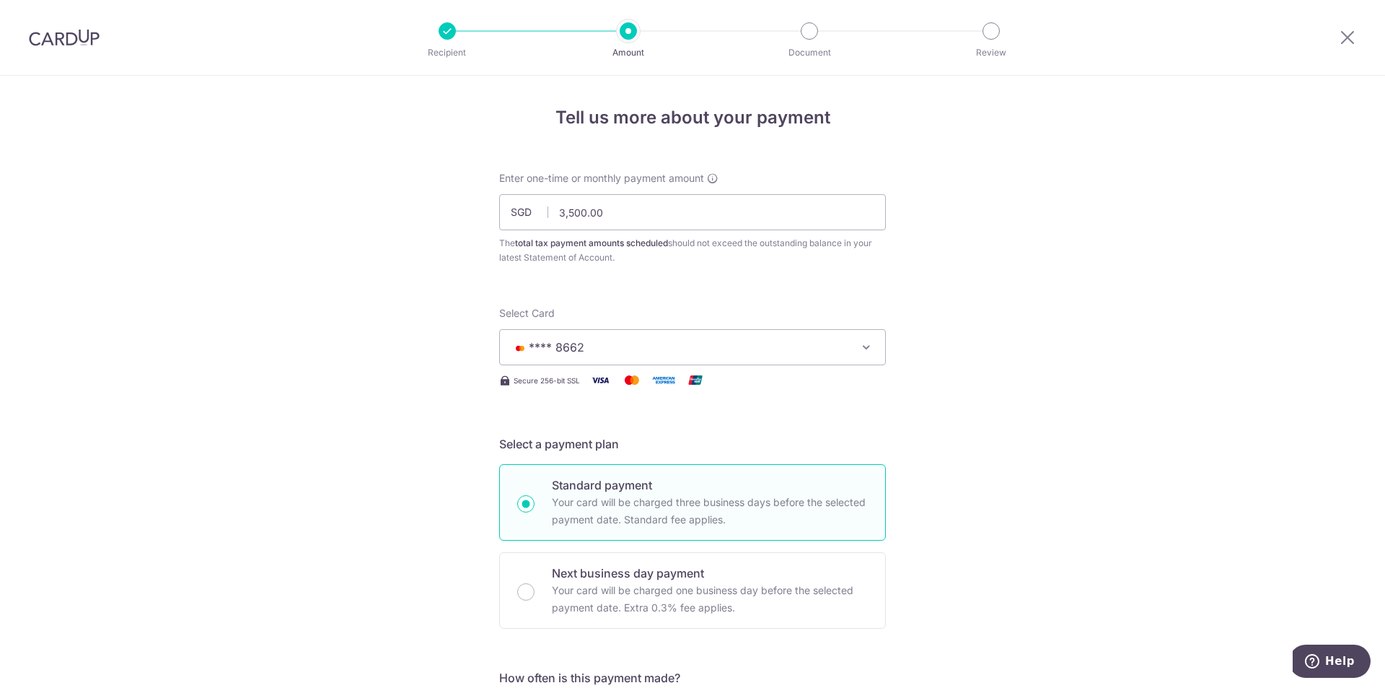
scroll to position [289, 0]
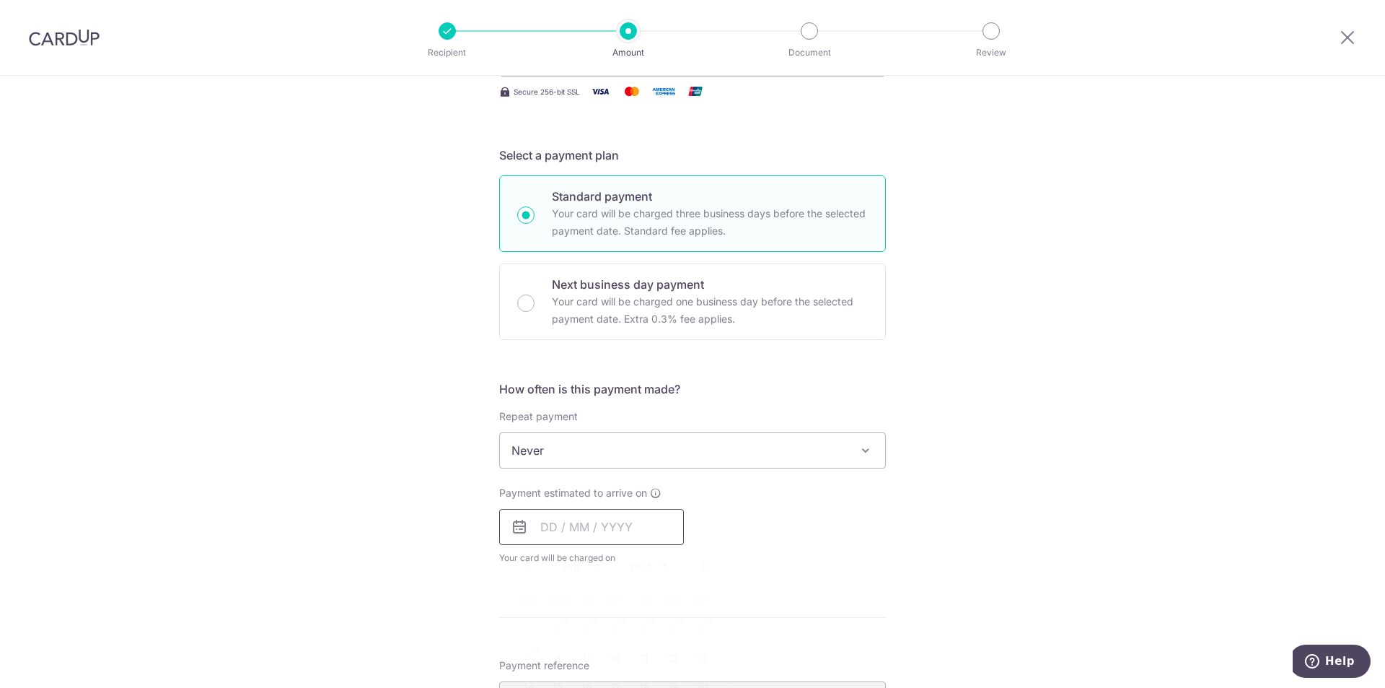
click at [596, 527] on input "text" at bounding box center [591, 527] width 185 height 36
click at [561, 653] on link "8" at bounding box center [557, 657] width 23 height 23
type input "[DATE]"
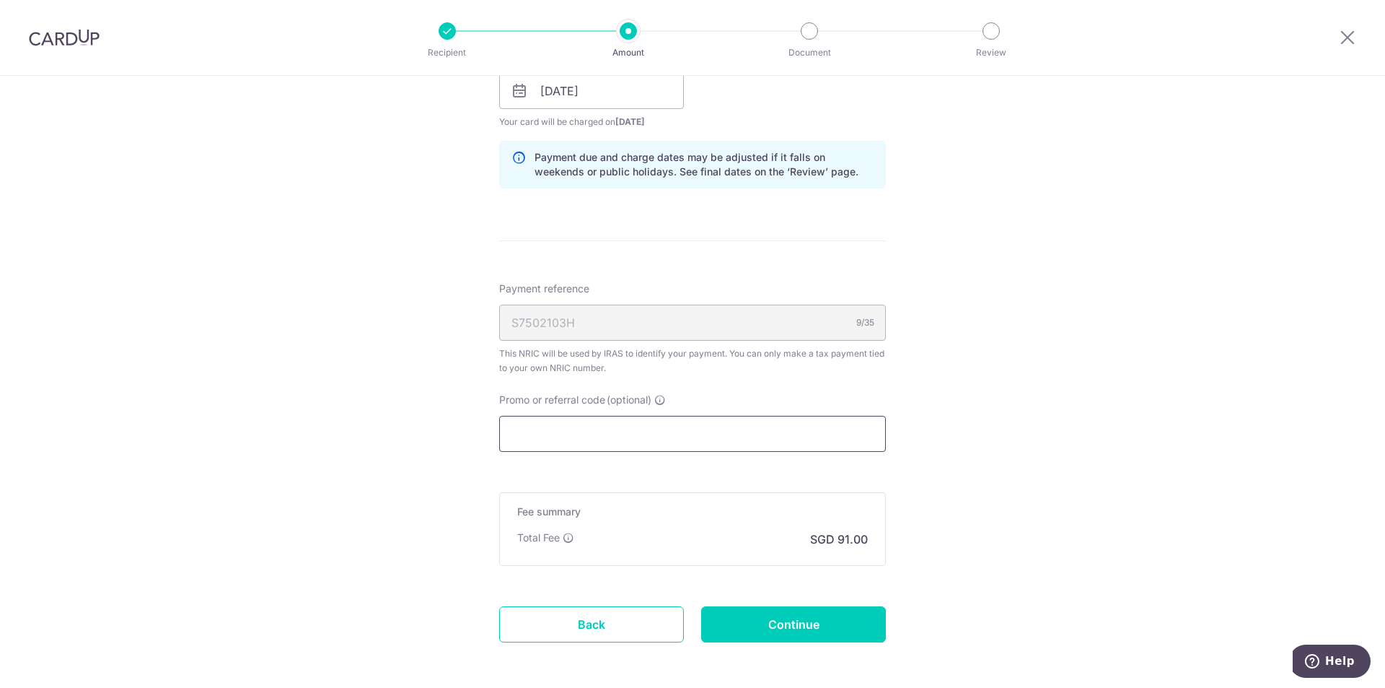
scroll to position [787, 0]
